Goal: Find specific page/section: Find specific page/section

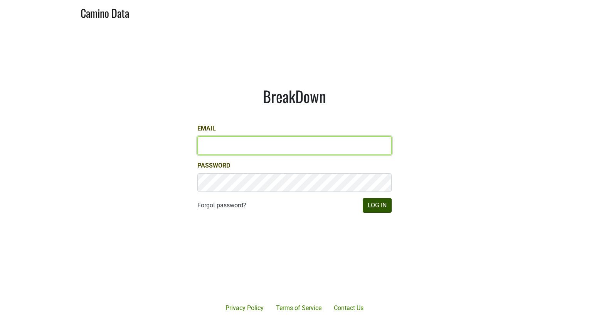
type input "[EMAIL_ADDRESS][DOMAIN_NAME]"
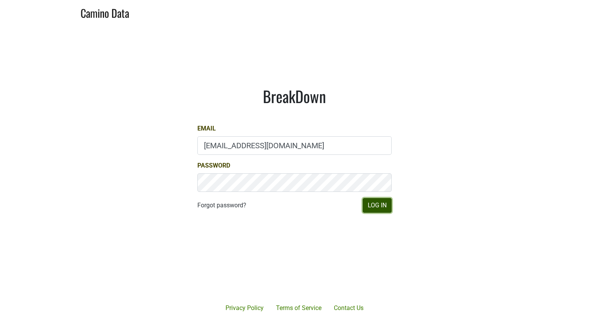
click at [374, 209] on button "Log In" at bounding box center [377, 205] width 29 height 15
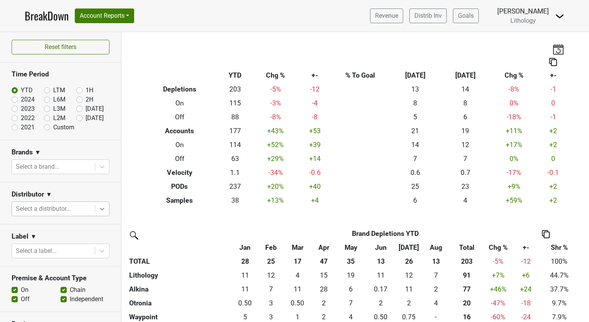
click at [98, 208] on icon at bounding box center [102, 209] width 8 height 8
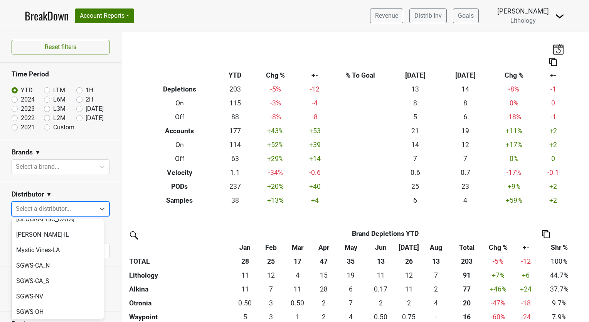
scroll to position [88, 0]
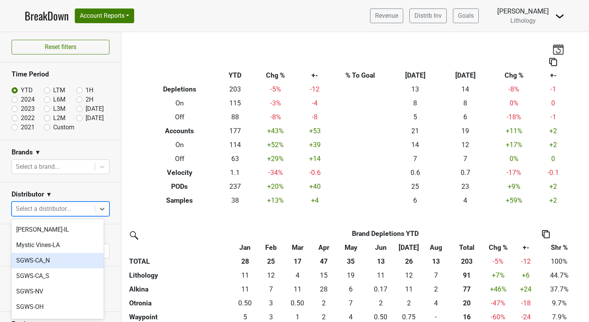
click at [51, 253] on div "SGWS-CA_N" at bounding box center [58, 260] width 92 height 15
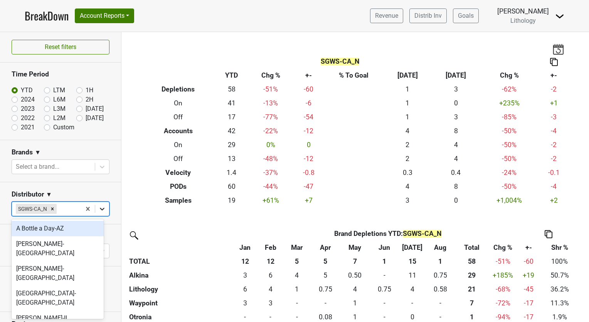
click at [98, 209] on icon at bounding box center [102, 209] width 8 height 8
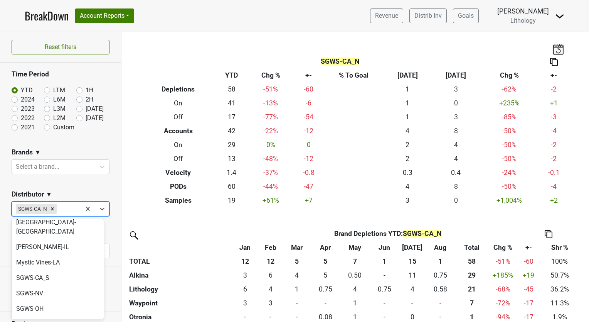
scroll to position [73, 0]
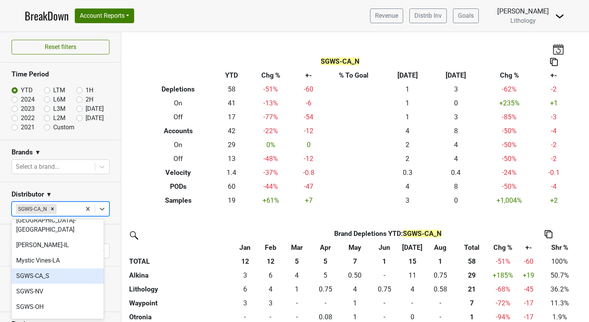
click at [54, 268] on div "SGWS-CA_S" at bounding box center [58, 275] width 92 height 15
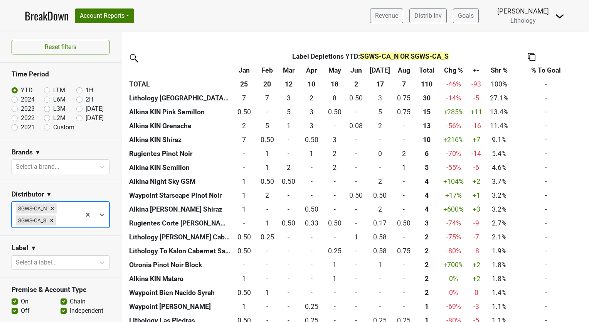
scroll to position [385, 0]
